Goal: Learn about a topic

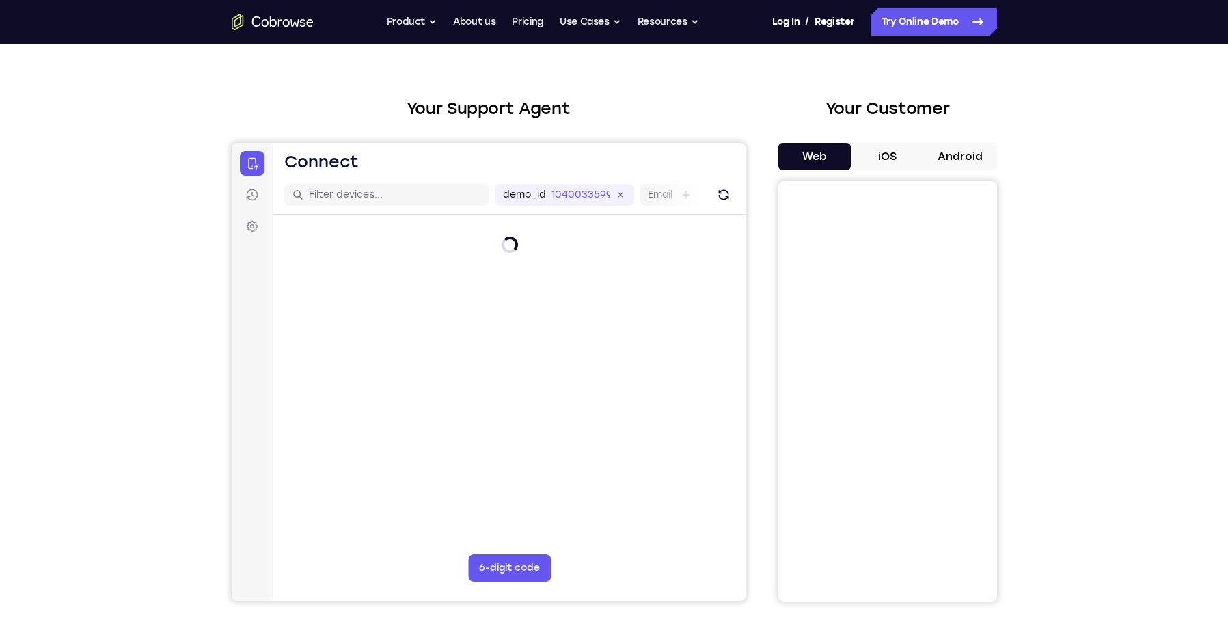
scroll to position [38, 0]
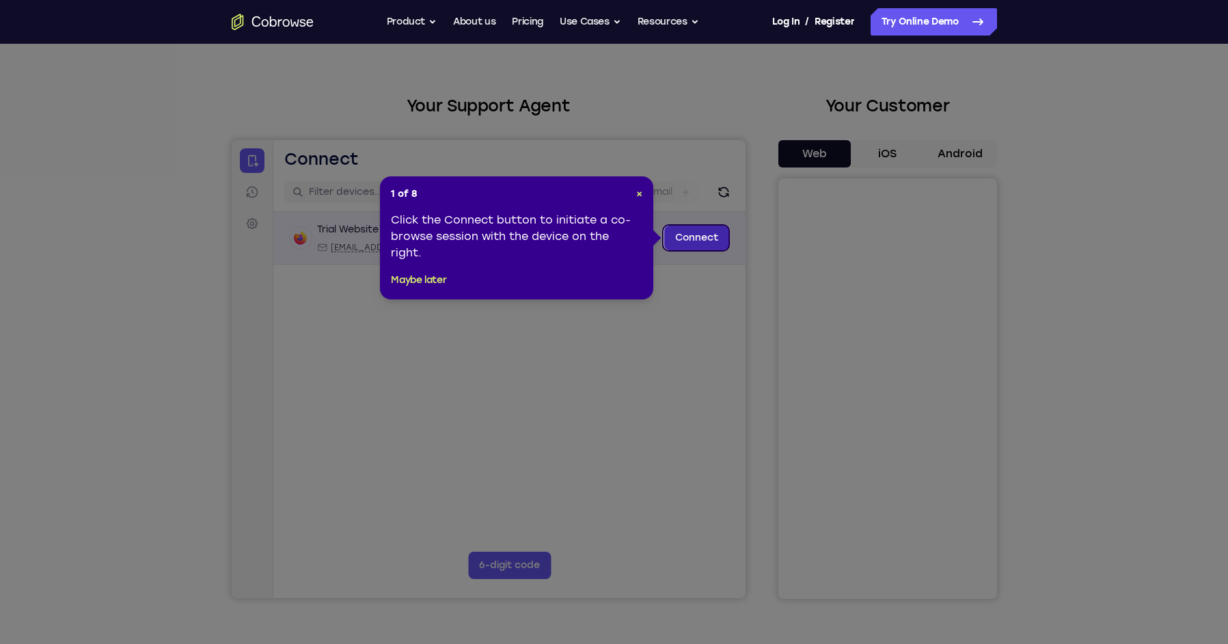
click at [706, 243] on link "Connect" at bounding box center [695, 237] width 65 height 25
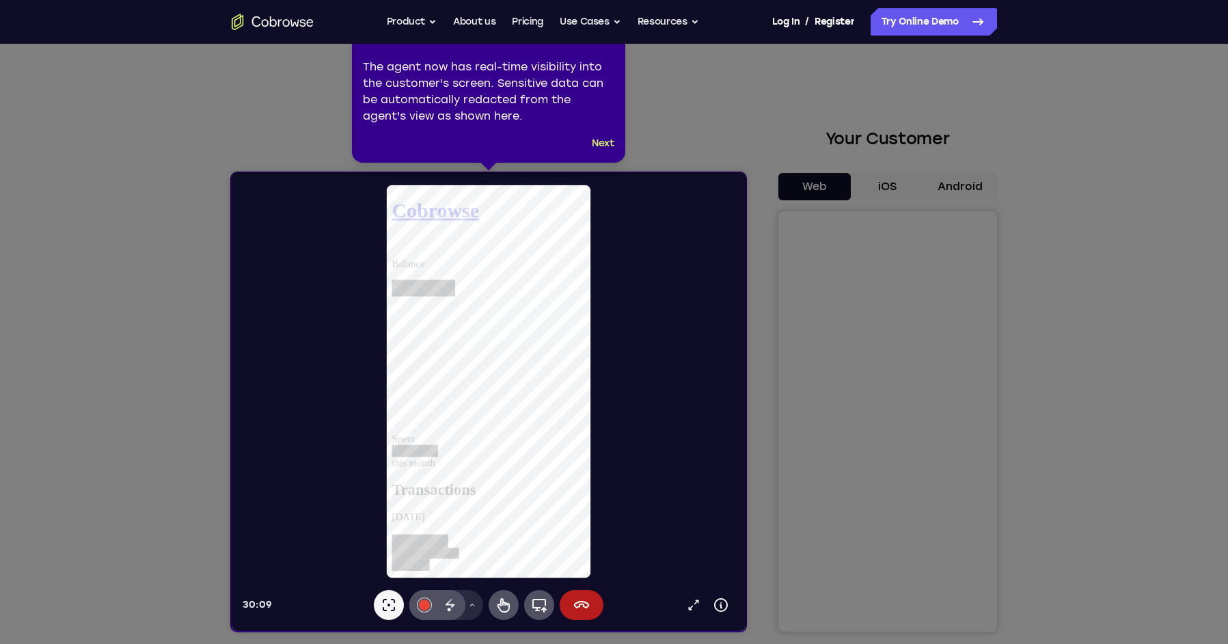
scroll to position [8, 0]
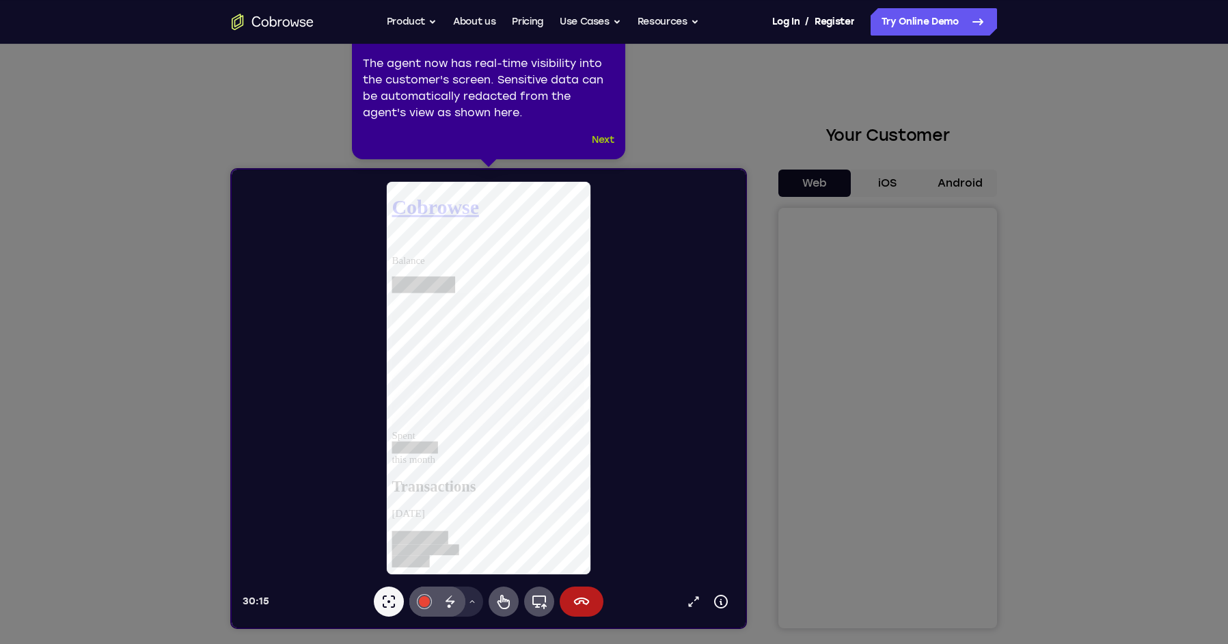
click at [604, 140] on button "Next" at bounding box center [603, 140] width 23 height 16
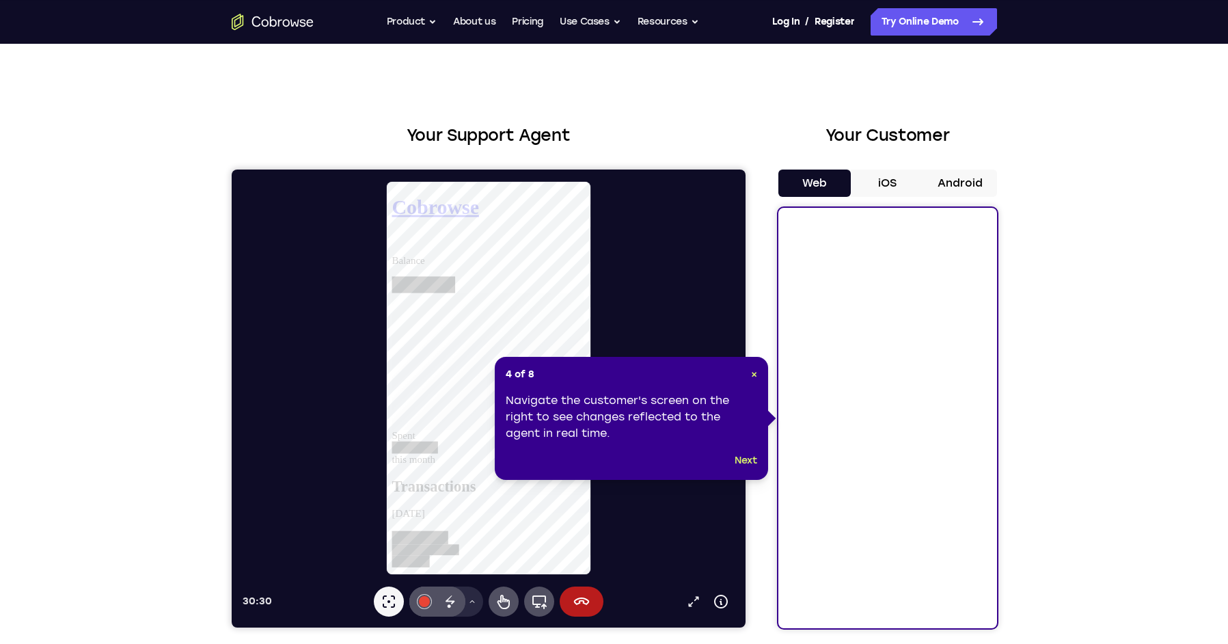
scroll to position [994, 0]
click at [754, 464] on button "Next" at bounding box center [745, 460] width 23 height 16
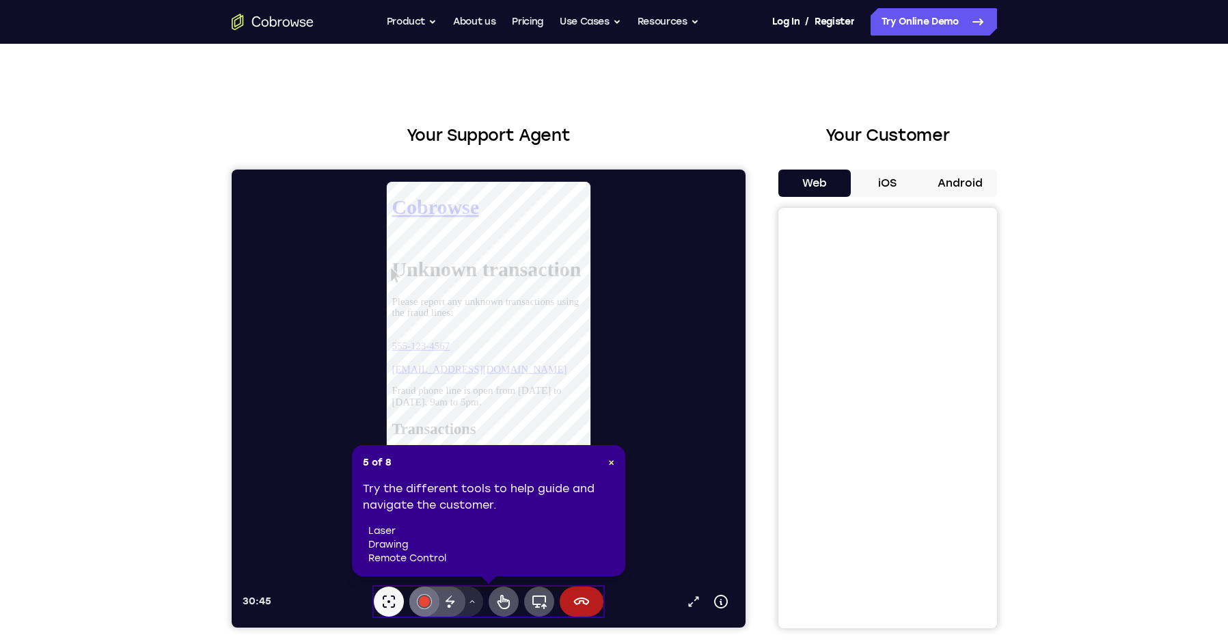
click at [422, 601] on div at bounding box center [423, 601] width 11 height 11
click at [610, 465] on span "×" at bounding box center [611, 462] width 6 height 12
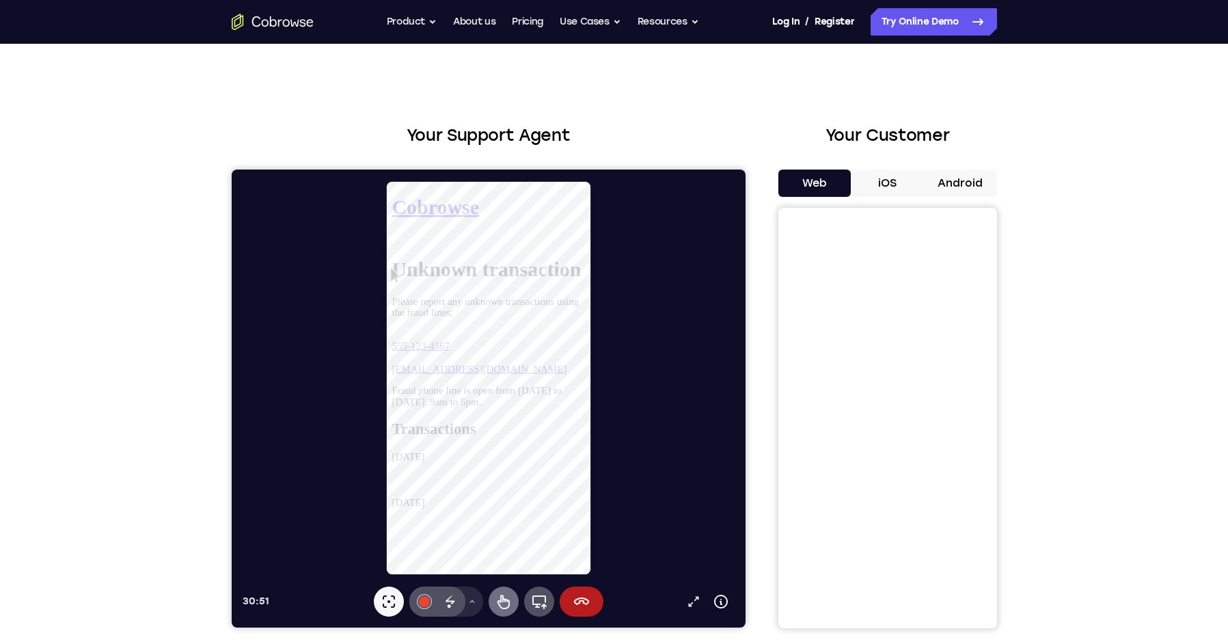
click at [495, 613] on button "Remote control" at bounding box center [503, 601] width 30 height 30
drag, startPoint x: 549, startPoint y: 425, endPoint x: 553, endPoint y: 375, distance: 50.0
click at [553, 375] on div "Unknown transaction Please report any unknown transactions using the fraud line…" at bounding box center [495, 343] width 208 height 160
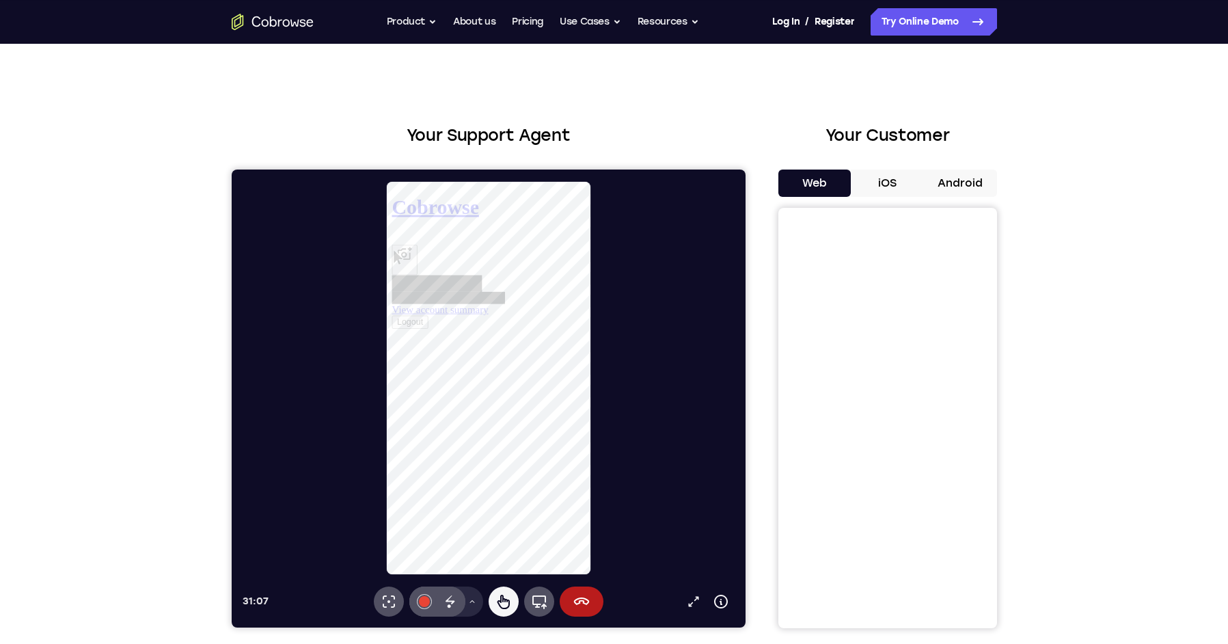
click at [420, 207] on h1 "Cobrowse" at bounding box center [495, 208] width 208 height 25
click at [507, 458] on icon at bounding box center [564, 212] width 492 height 492
click at [277, 581] on icon at bounding box center [256, 574] width 40 height 13
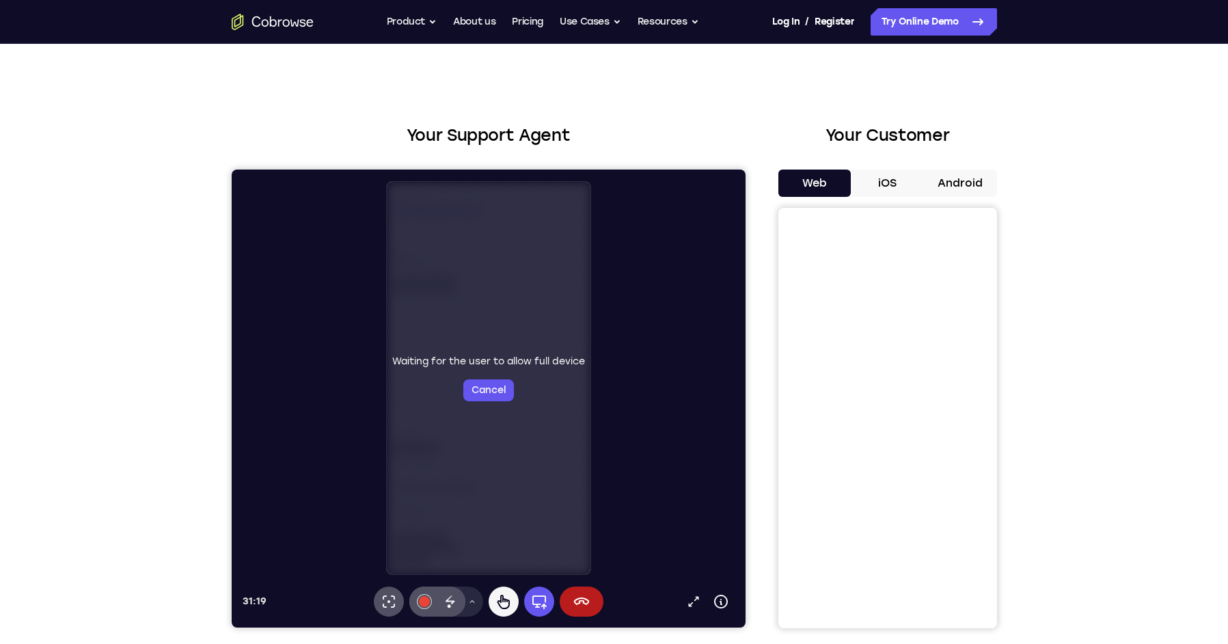
click at [694, 480] on div "Waiting for the user to allow full device Cancel" at bounding box center [493, 377] width 503 height 395
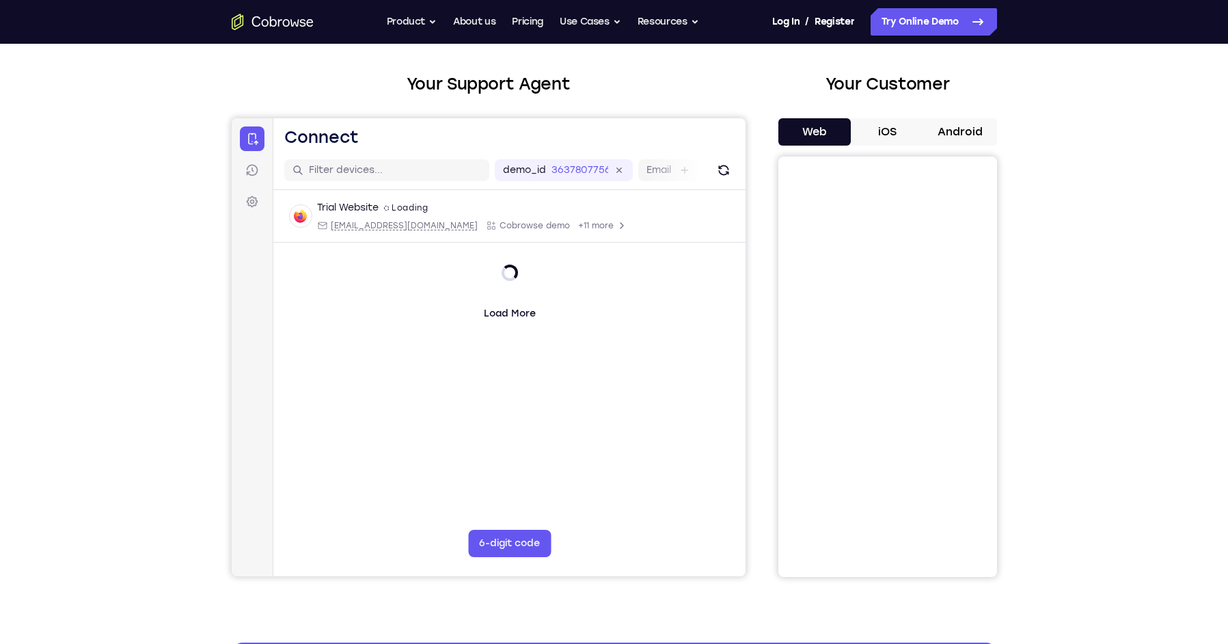
scroll to position [60, 0]
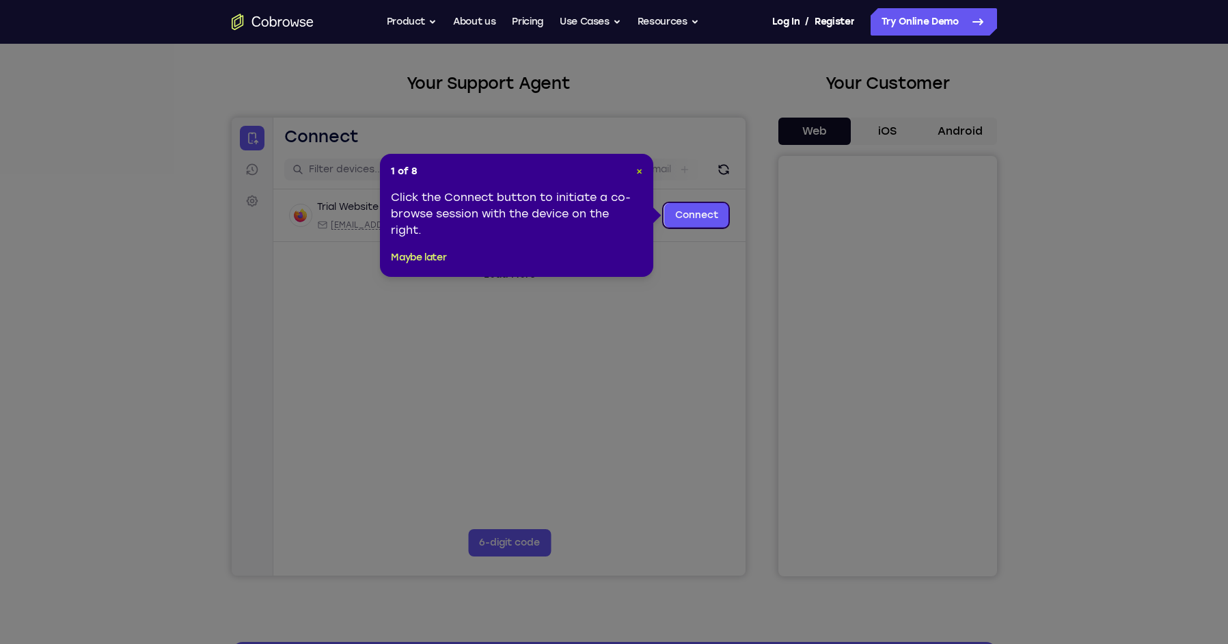
click at [642, 169] on span "×" at bounding box center [639, 171] width 6 height 12
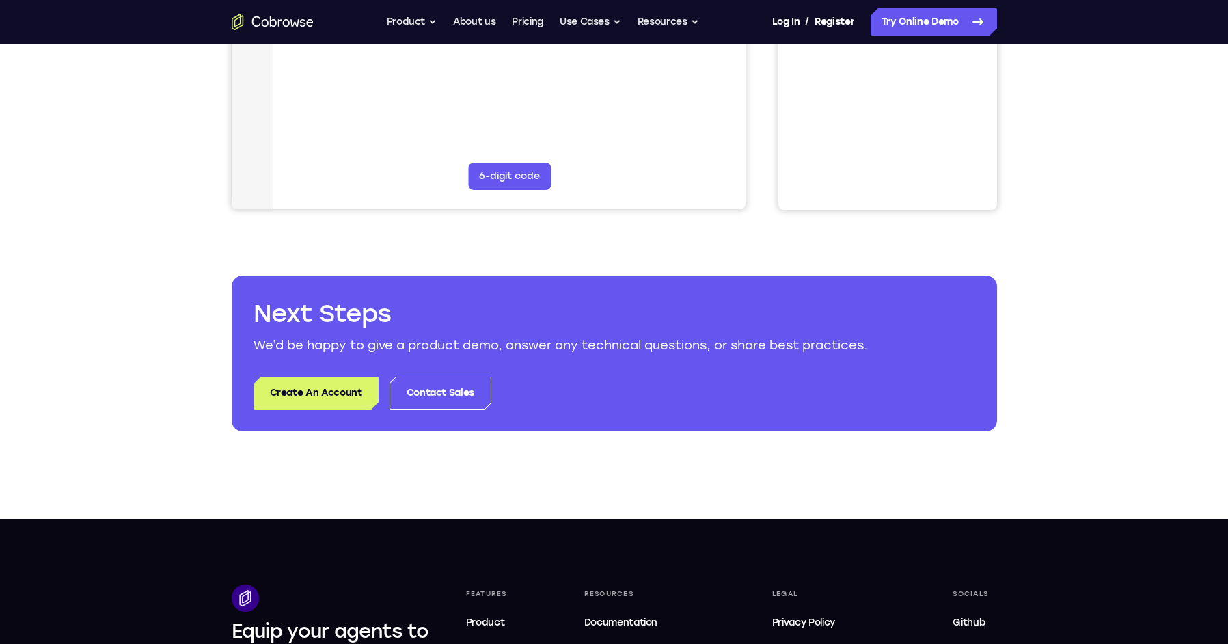
scroll to position [0, 0]
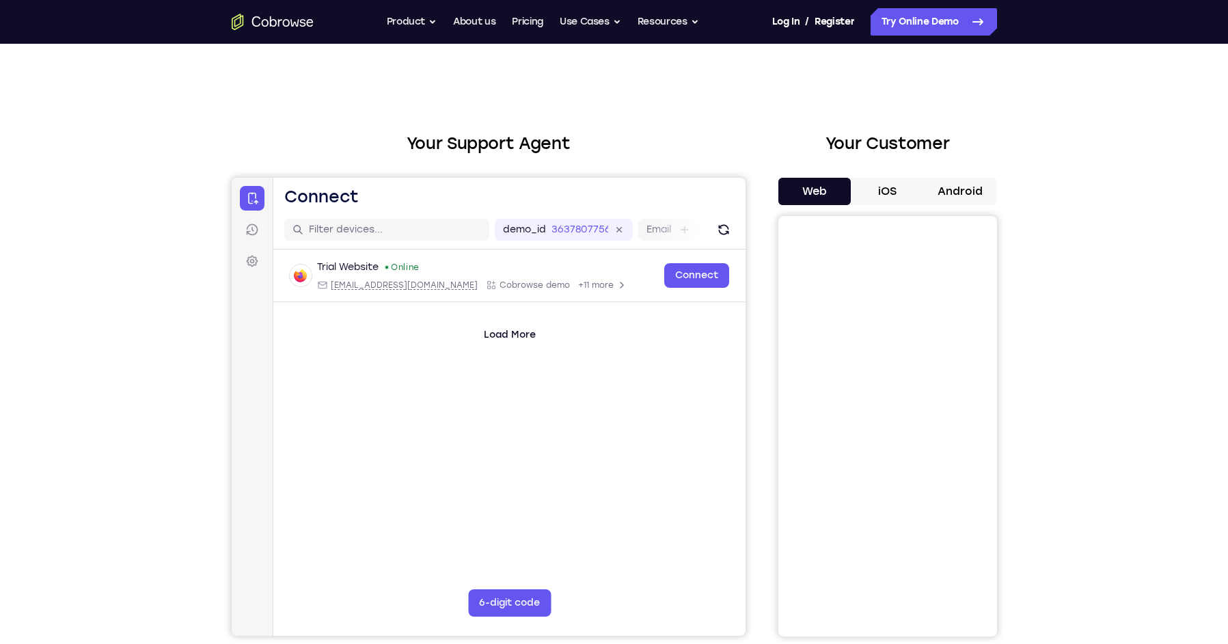
click at [959, 186] on button "Android" at bounding box center [960, 191] width 73 height 27
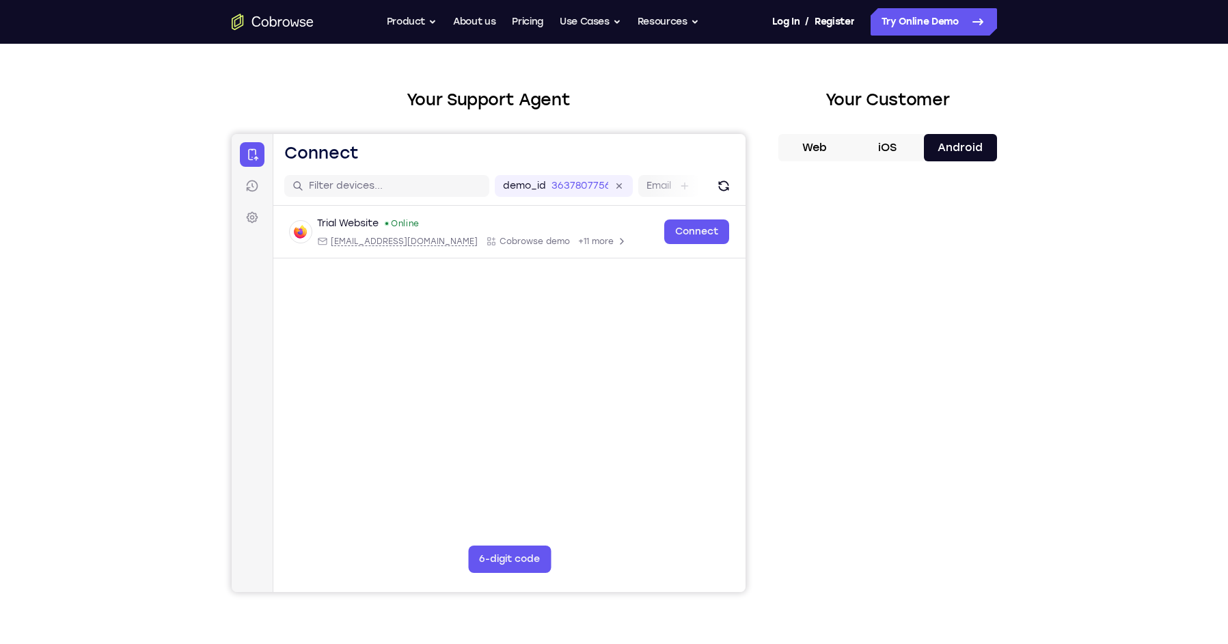
scroll to position [45, 0]
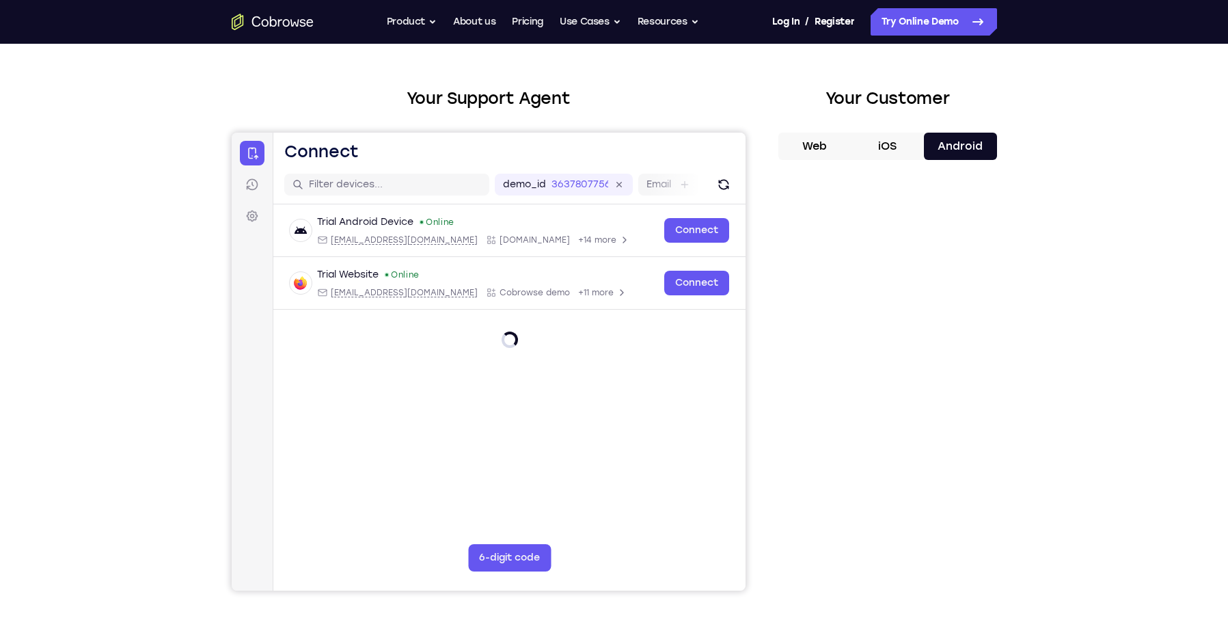
click at [887, 152] on button "iOS" at bounding box center [887, 146] width 73 height 27
click at [819, 152] on button "Web" at bounding box center [814, 146] width 73 height 27
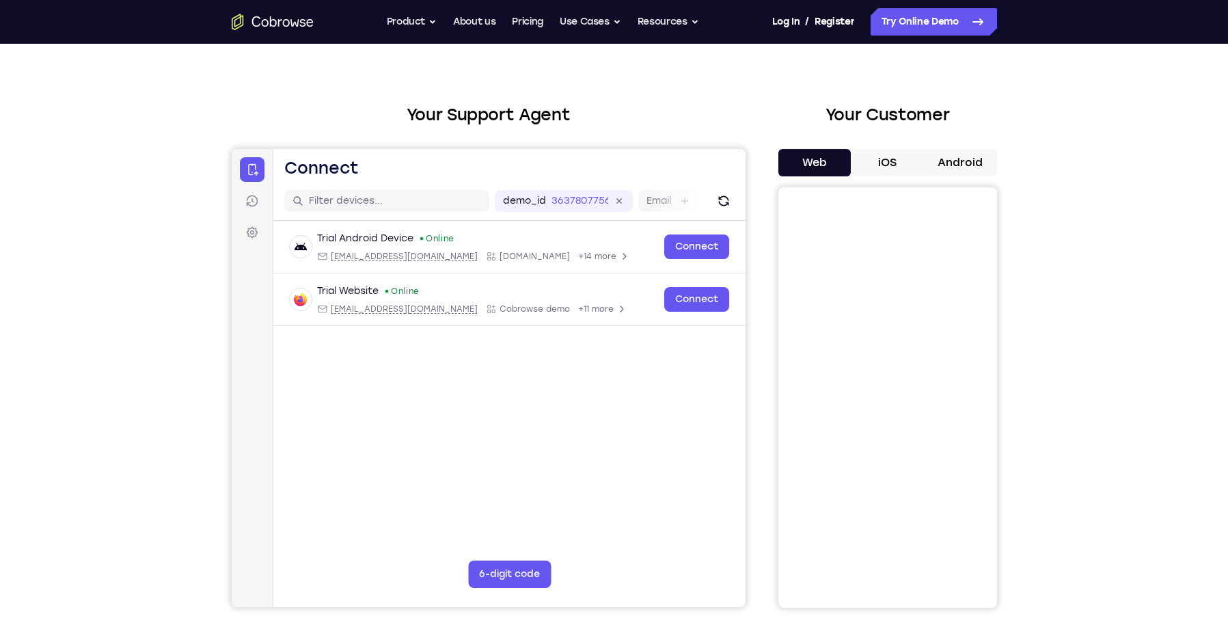
scroll to position [30, 0]
click at [948, 169] on button "Android" at bounding box center [960, 161] width 73 height 27
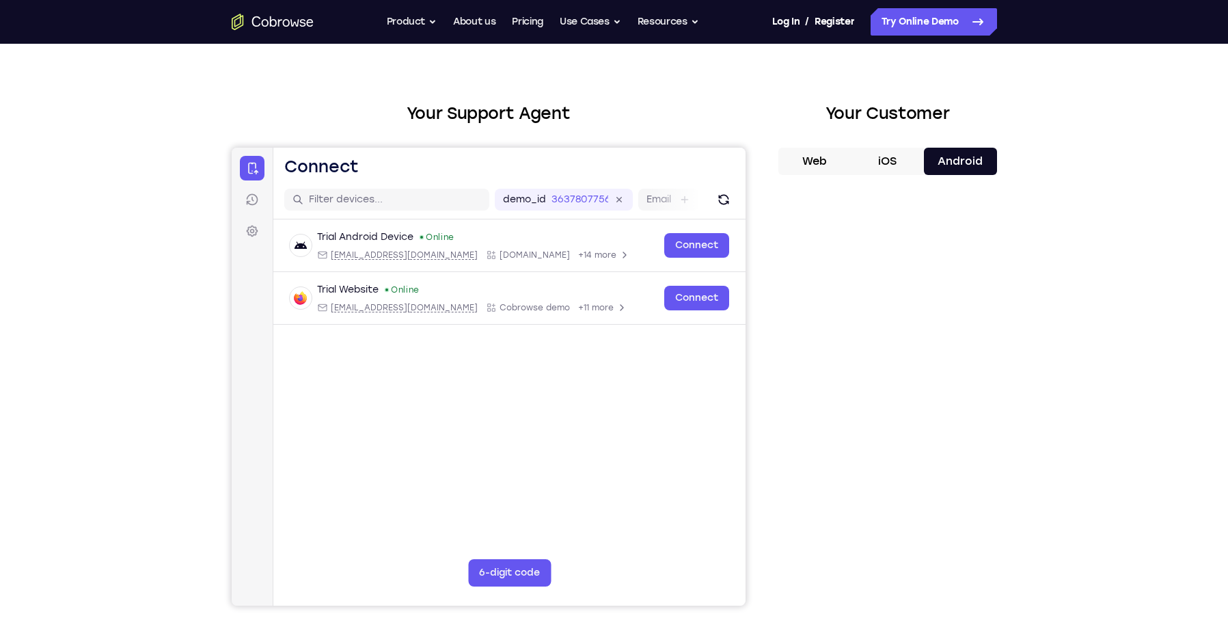
click at [888, 169] on button "iOS" at bounding box center [887, 161] width 73 height 27
click at [948, 168] on button "Android" at bounding box center [960, 161] width 73 height 27
click at [844, 162] on button "Web" at bounding box center [814, 161] width 73 height 27
click at [884, 167] on button "iOS" at bounding box center [887, 161] width 73 height 27
click at [829, 155] on button "Web" at bounding box center [814, 161] width 73 height 27
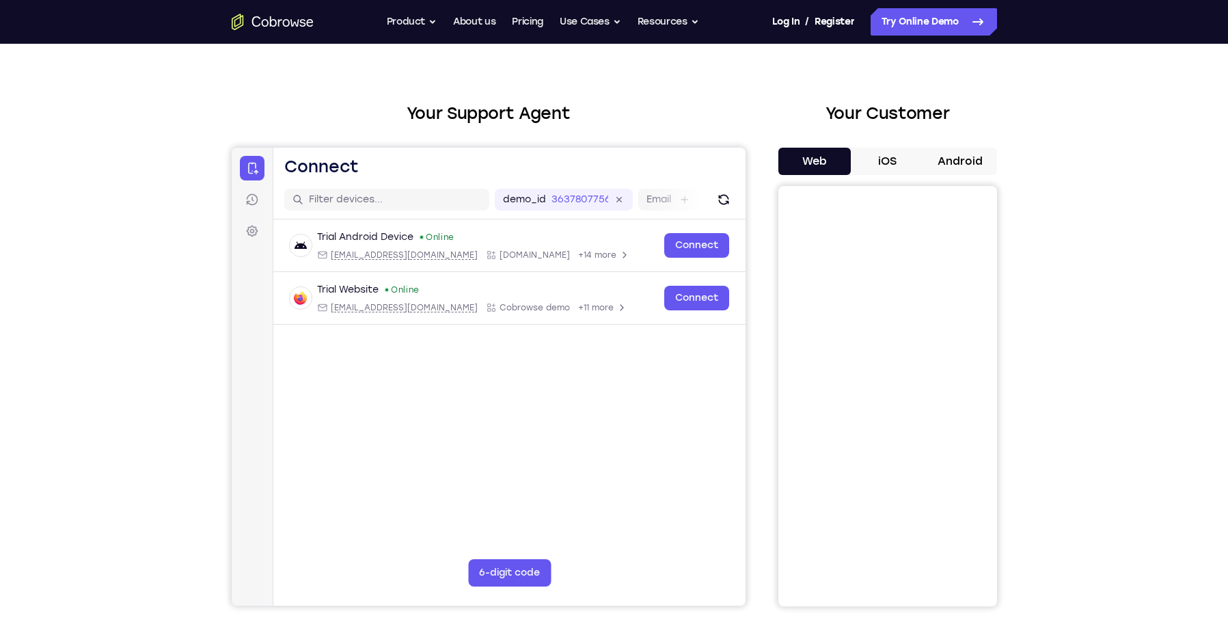
click at [881, 154] on button "iOS" at bounding box center [887, 161] width 73 height 27
click at [933, 161] on button "Android" at bounding box center [960, 161] width 73 height 27
click at [868, 167] on button "iOS" at bounding box center [887, 161] width 73 height 27
click at [825, 167] on button "Web" at bounding box center [814, 161] width 73 height 27
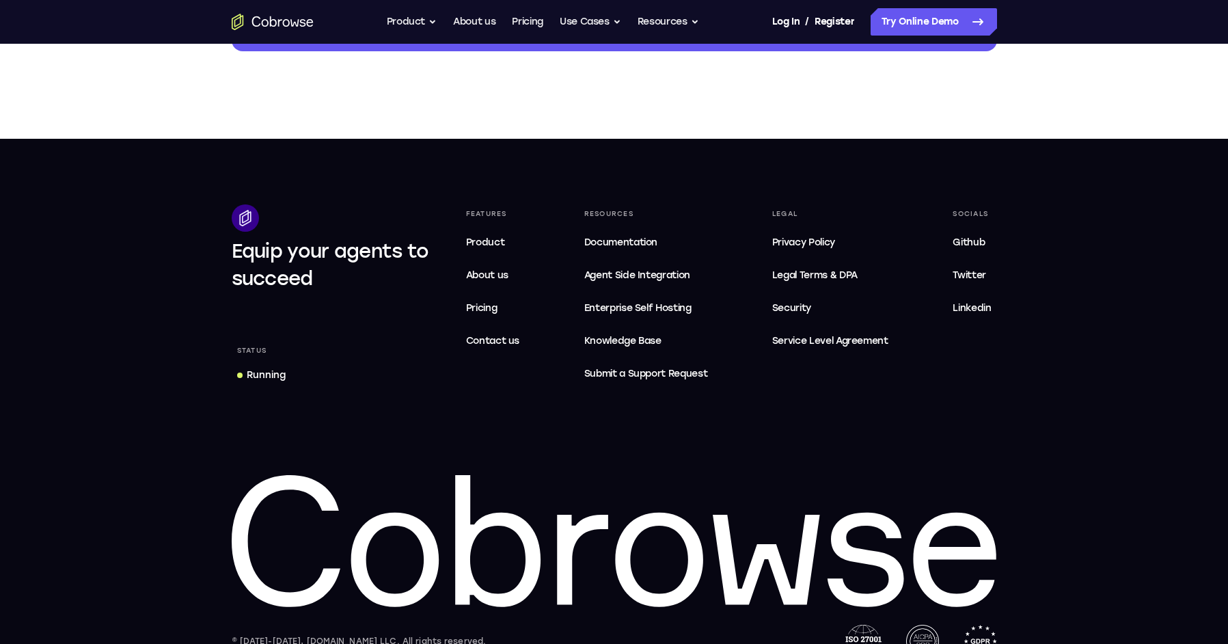
scroll to position [836, 0]
